Goal: Information Seeking & Learning: Learn about a topic

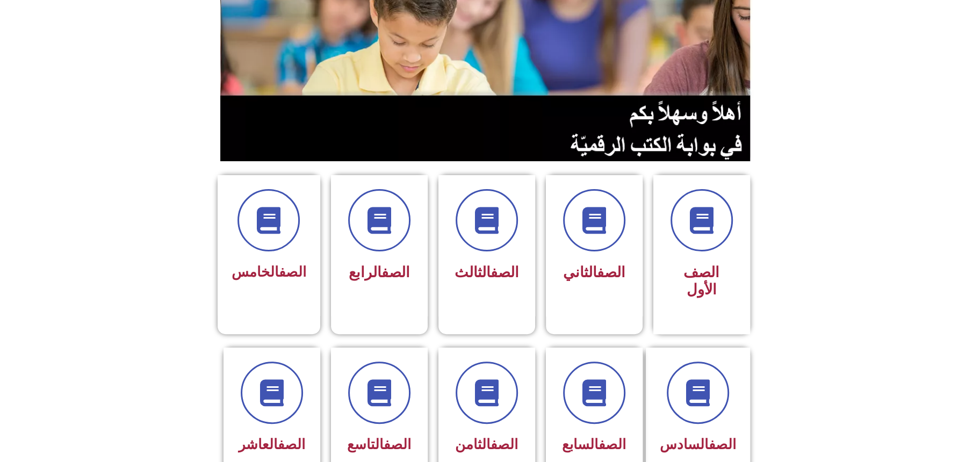
scroll to position [269, 0]
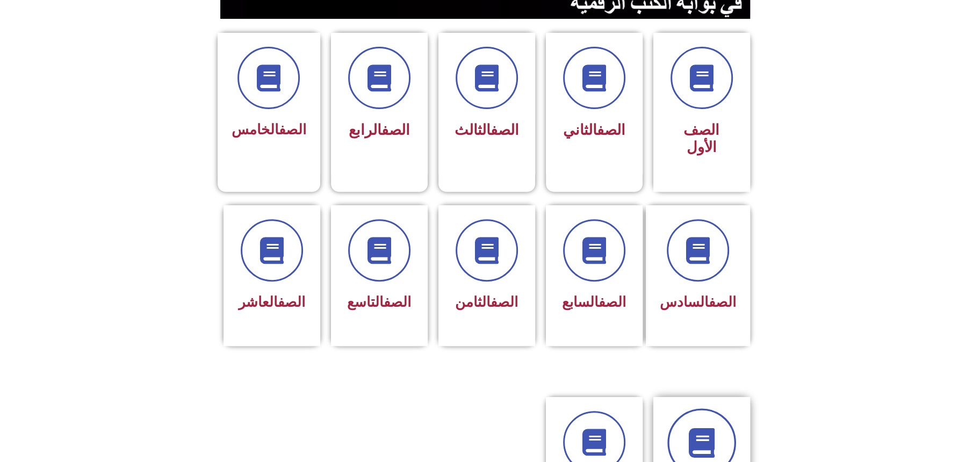
click at [721, 408] on link at bounding box center [701, 442] width 69 height 69
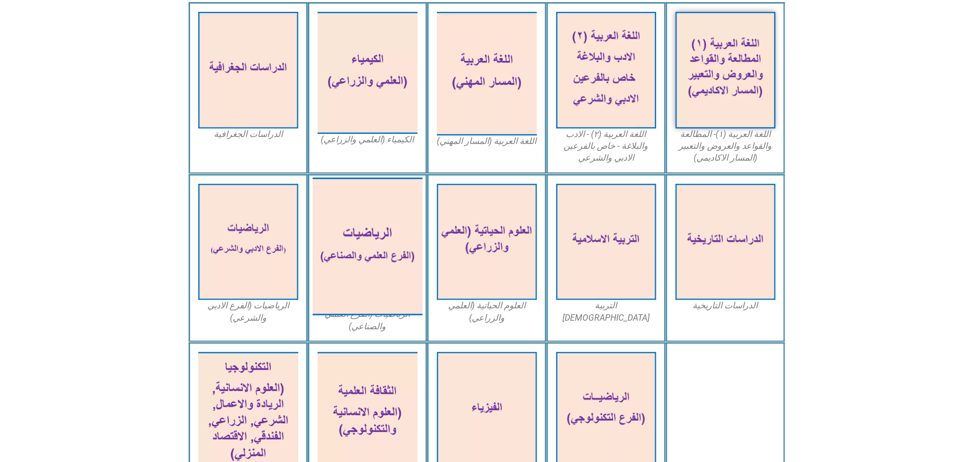
scroll to position [336, 0]
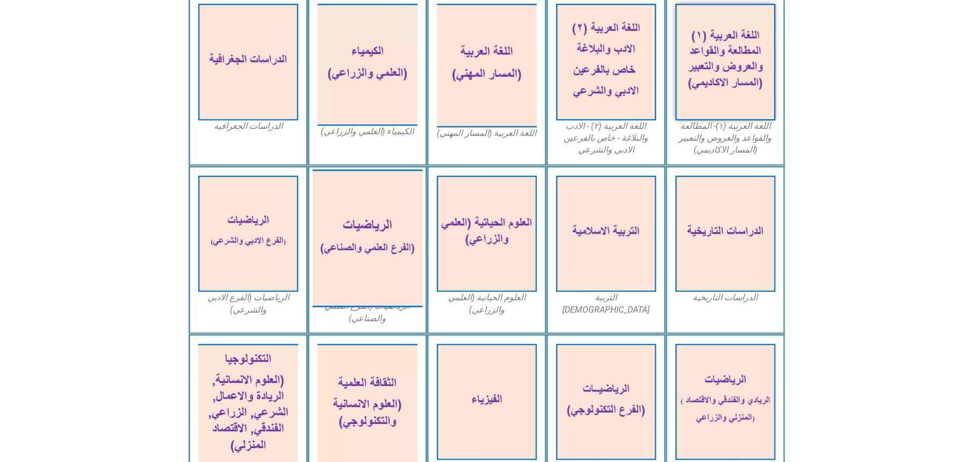
click at [396, 234] on img at bounding box center [367, 237] width 110 height 137
